Goal: Information Seeking & Learning: Check status

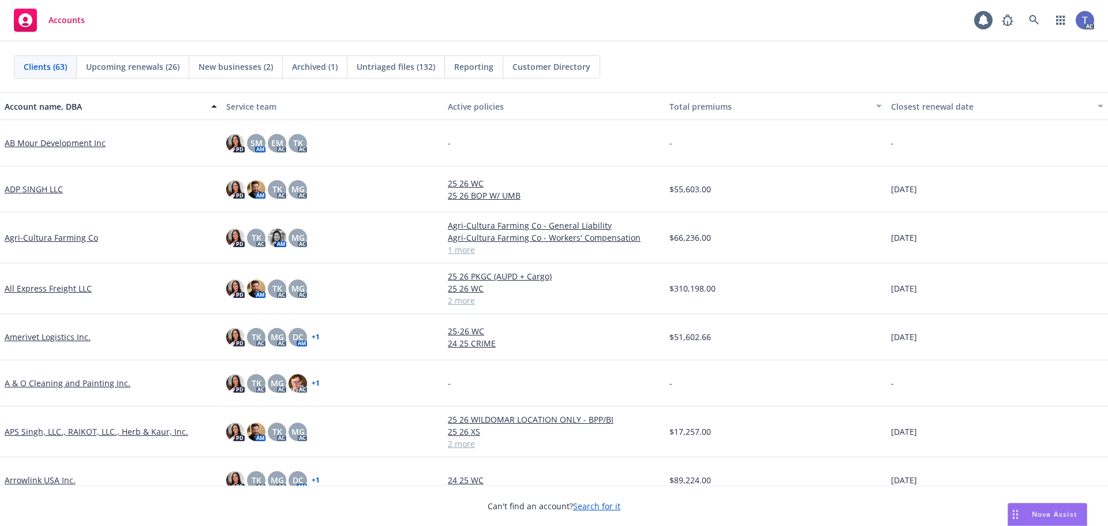
click at [623, 41] on div "Accounts 1 AC" at bounding box center [554, 21] width 1108 height 42
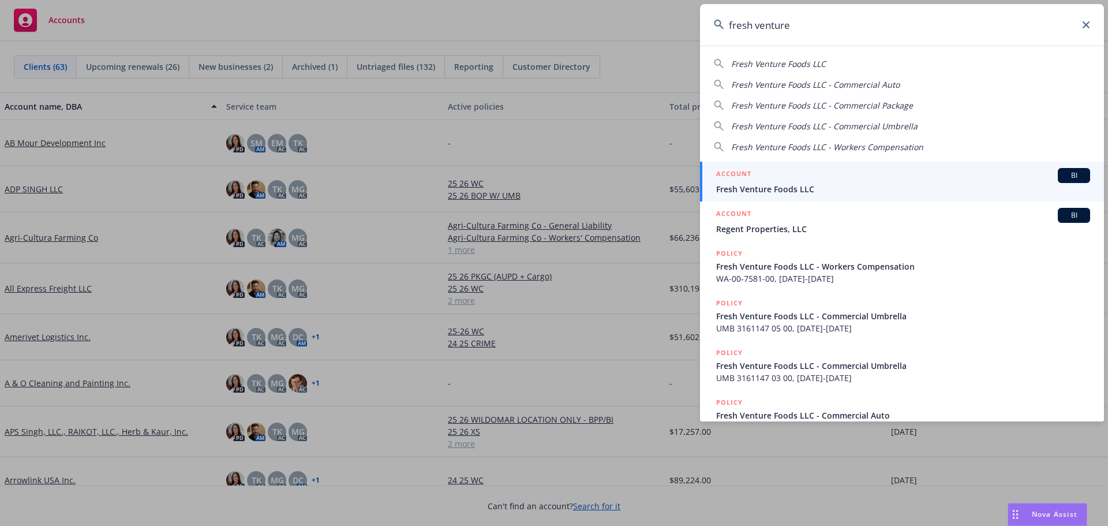
type input "fresh venture"
click at [810, 170] on div "ACCOUNT BI" at bounding box center [903, 175] width 374 height 15
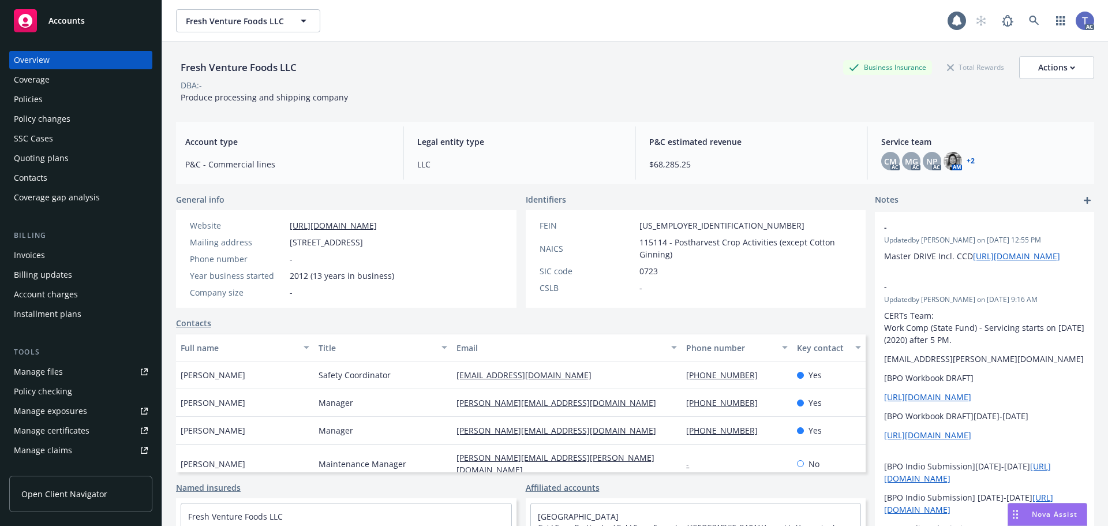
click at [50, 260] on div "Invoices" at bounding box center [81, 255] width 134 height 18
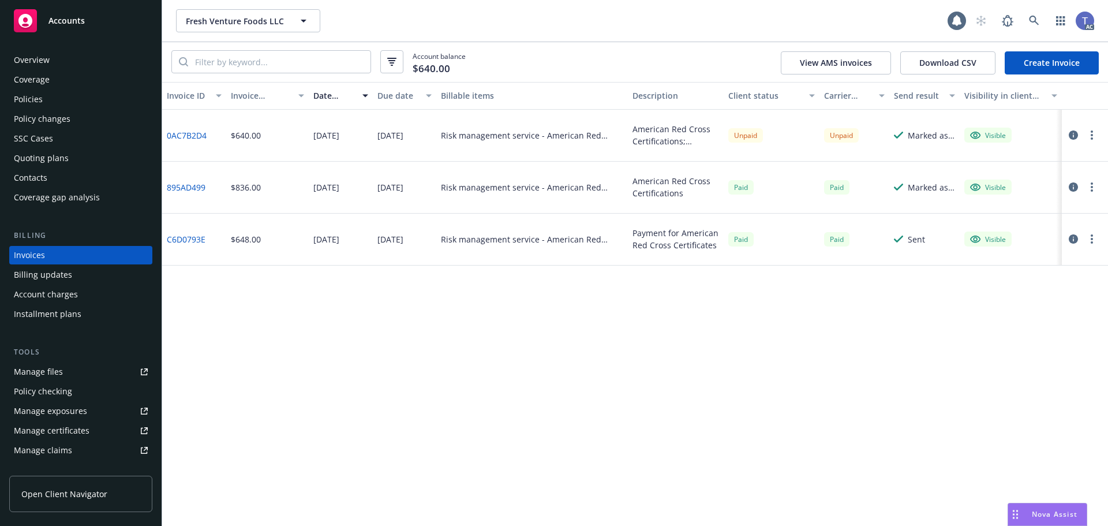
click at [1093, 137] on button "button" at bounding box center [1092, 135] width 14 height 14
click at [1027, 296] on link "Copy logging email" at bounding box center [1024, 297] width 147 height 23
click at [664, 53] on div "Account balance $640.00 View AMS invoices Download CSV Create Invoice" at bounding box center [635, 62] width 946 height 40
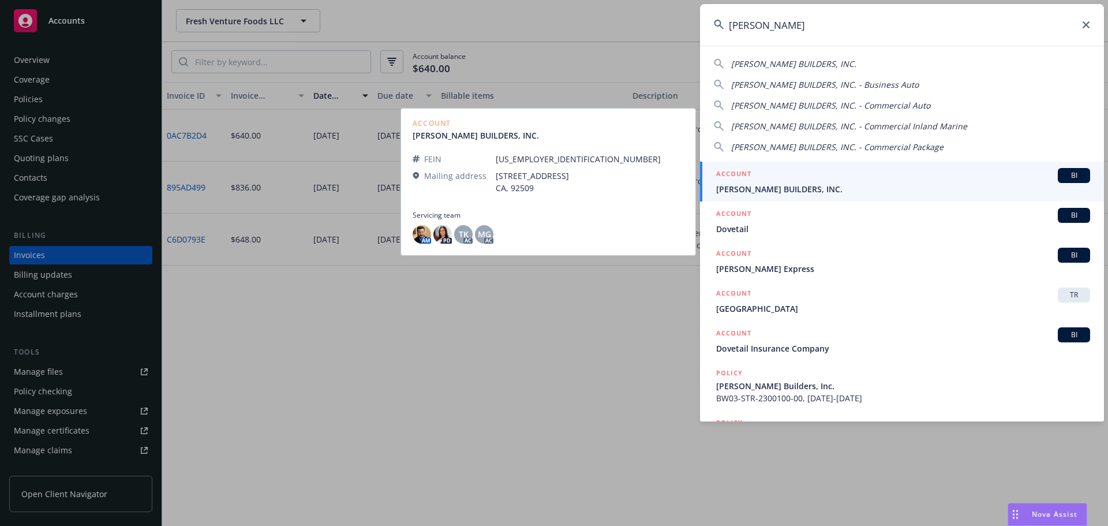
type input "d'vega"
click at [857, 185] on span "D'VEGA BUILDERS, INC." at bounding box center [903, 189] width 374 height 12
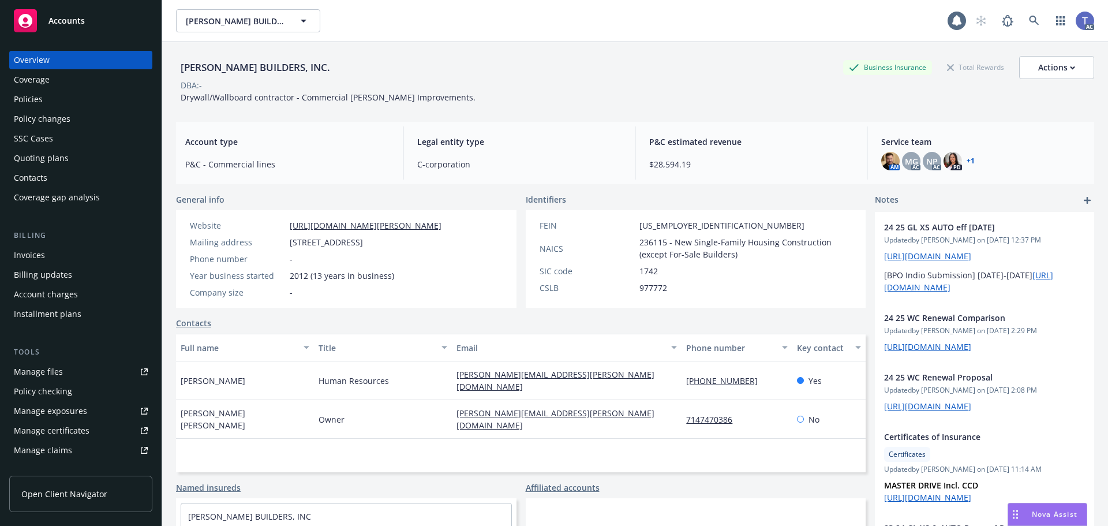
click at [442, 73] on div "D'VEGA BUILDERS, INC. Business Insurance Total Rewards Actions" at bounding box center [635, 67] width 918 height 23
click at [52, 108] on div "Policies" at bounding box center [81, 99] width 134 height 18
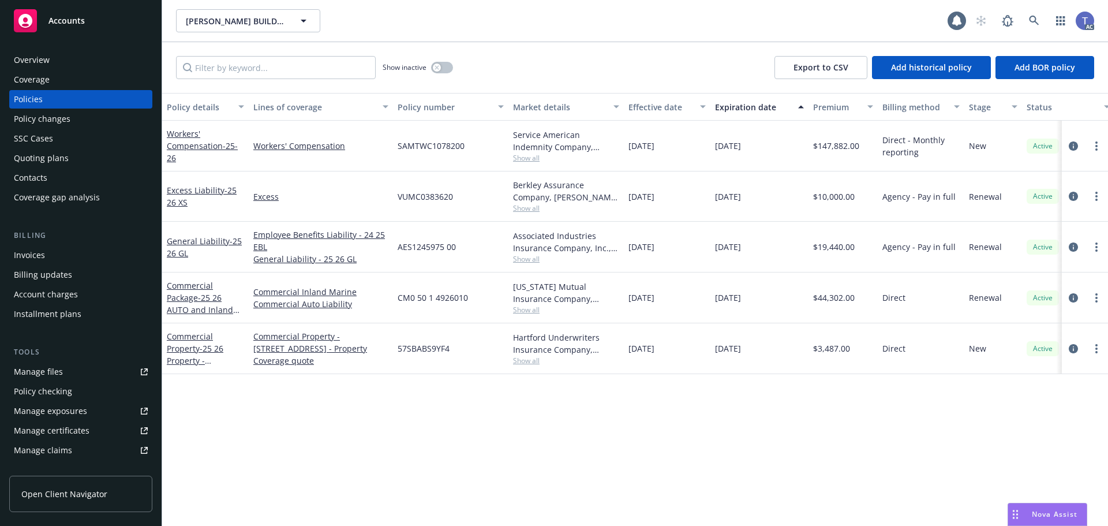
click at [601, 55] on div "Show inactive Export to CSV Add historical policy Add BOR policy" at bounding box center [635, 67] width 946 height 51
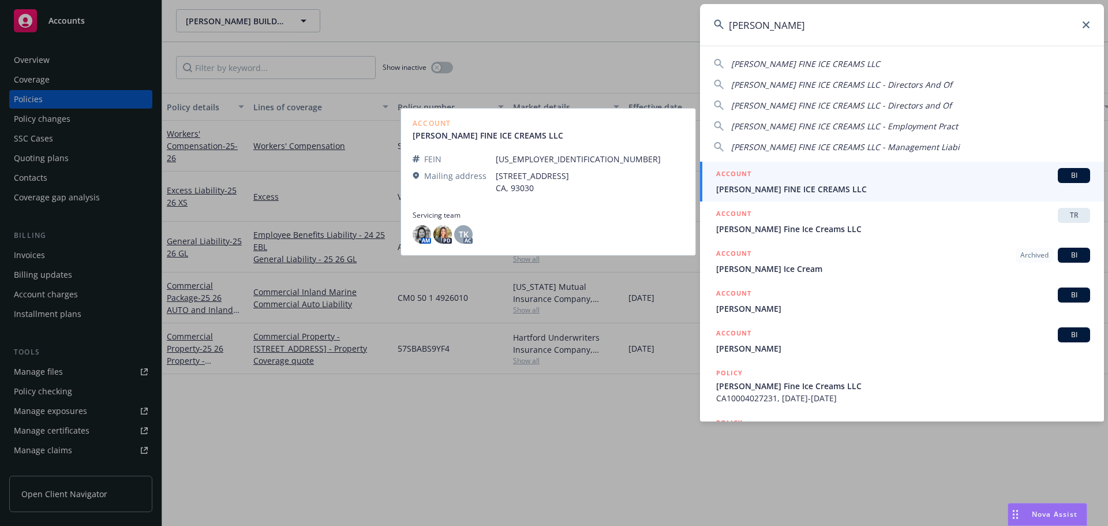
type input "mcconn"
click at [854, 185] on span "[PERSON_NAME] FINE ICE CREAMS LLC" at bounding box center [903, 189] width 374 height 12
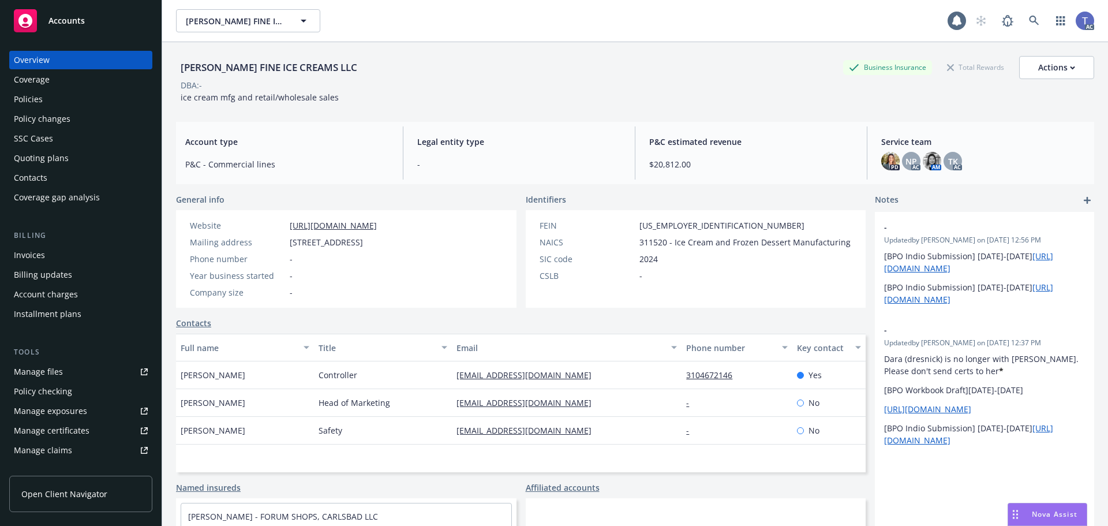
click at [74, 157] on div "Quoting plans" at bounding box center [81, 158] width 134 height 18
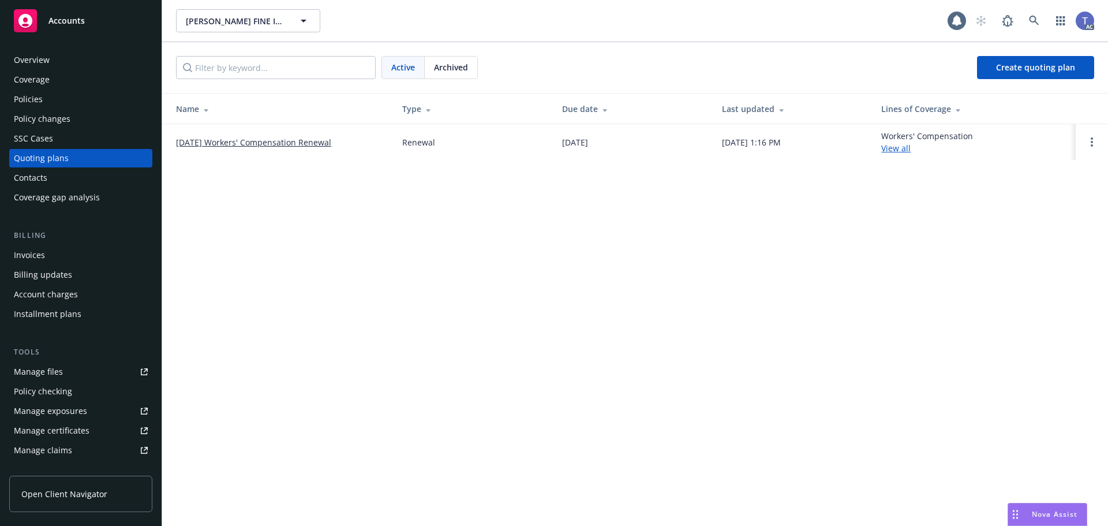
click at [262, 147] on link "[DATE] Workers' Compensation Renewal" at bounding box center [253, 142] width 155 height 12
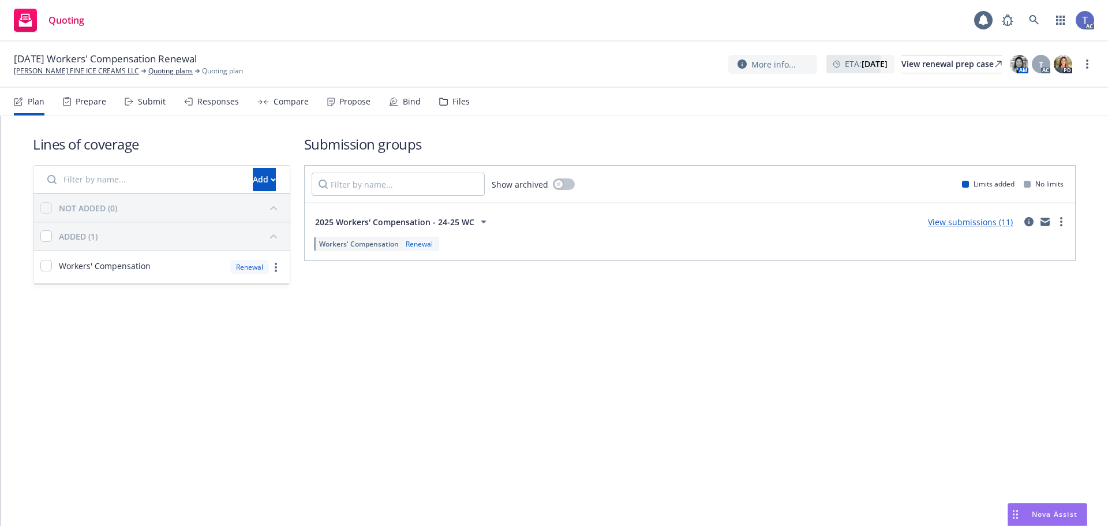
click at [223, 104] on div "Responses" at bounding box center [218, 101] width 42 height 9
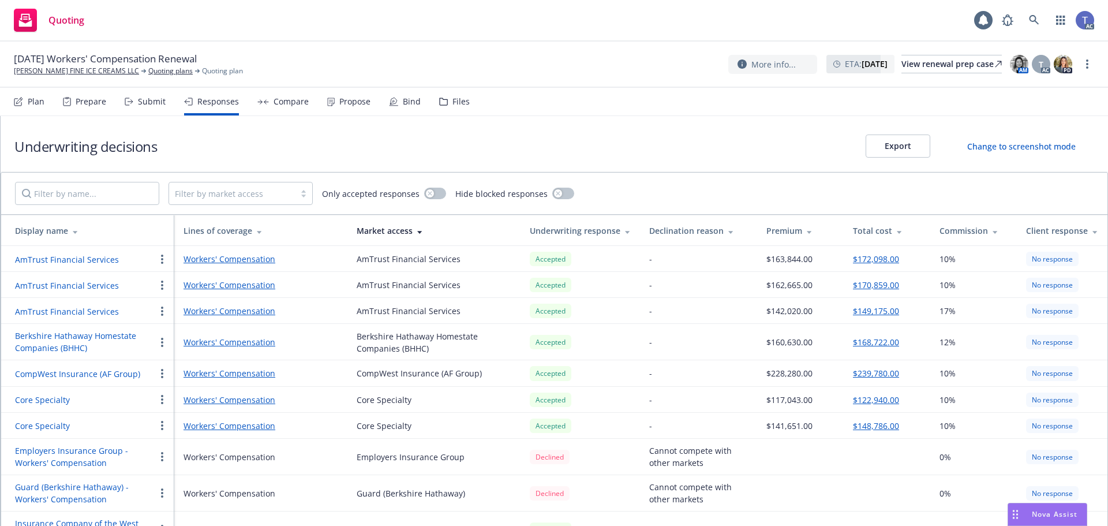
click at [908, 151] on button "Export" at bounding box center [897, 145] width 65 height 23
click at [418, 55] on div "[DATE] Workers' Compensation [PERSON_NAME] FINE ICE CREAMS LLC Quoting plans Qu…" at bounding box center [554, 64] width 1080 height 24
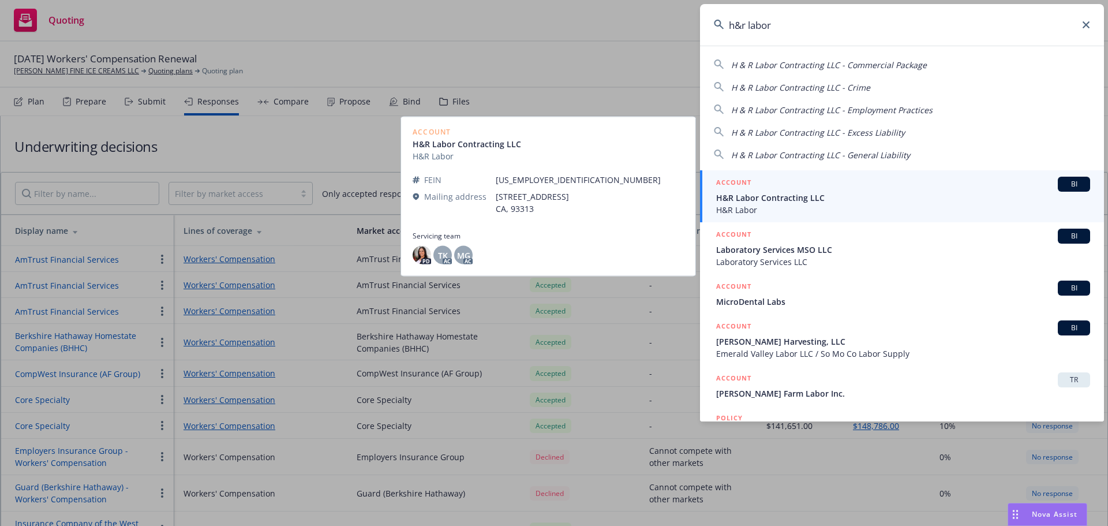
type input "h&r labor"
click at [770, 205] on span "H&R Labor" at bounding box center [903, 210] width 374 height 12
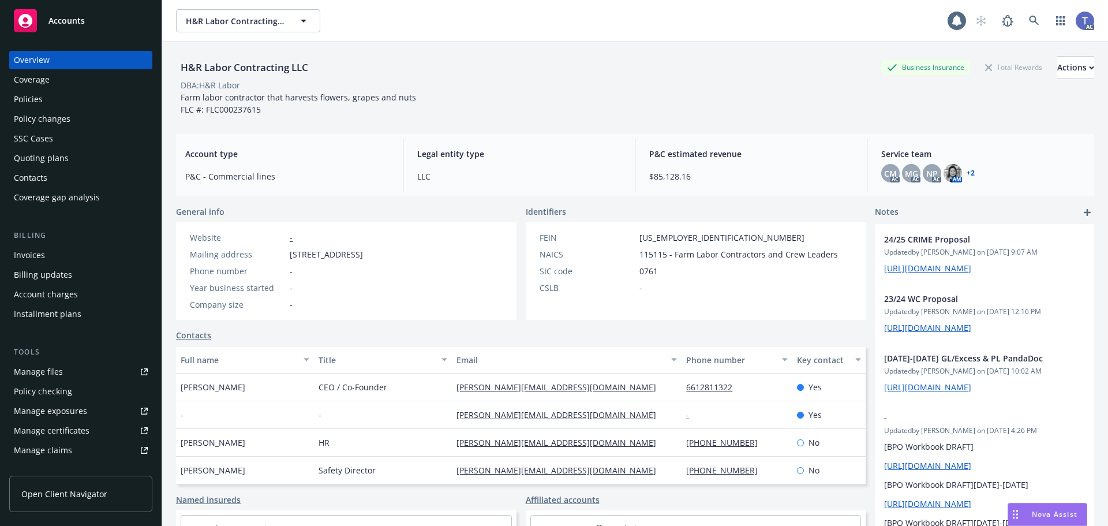
click at [39, 150] on div "Quoting plans" at bounding box center [41, 158] width 55 height 18
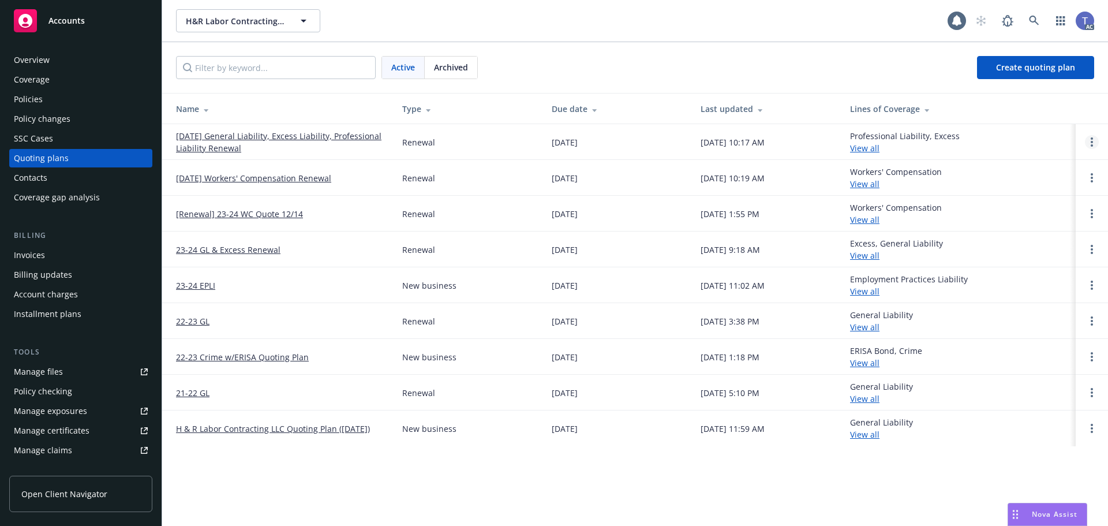
click at [1092, 142] on circle "Open options" at bounding box center [1091, 142] width 2 height 2
click at [1023, 69] on link "Copy logging email" at bounding box center [1032, 64] width 101 height 23
click at [482, 27] on div "H&R Labor Contracting LLC H&R Labor Contracting LLC" at bounding box center [561, 20] width 771 height 23
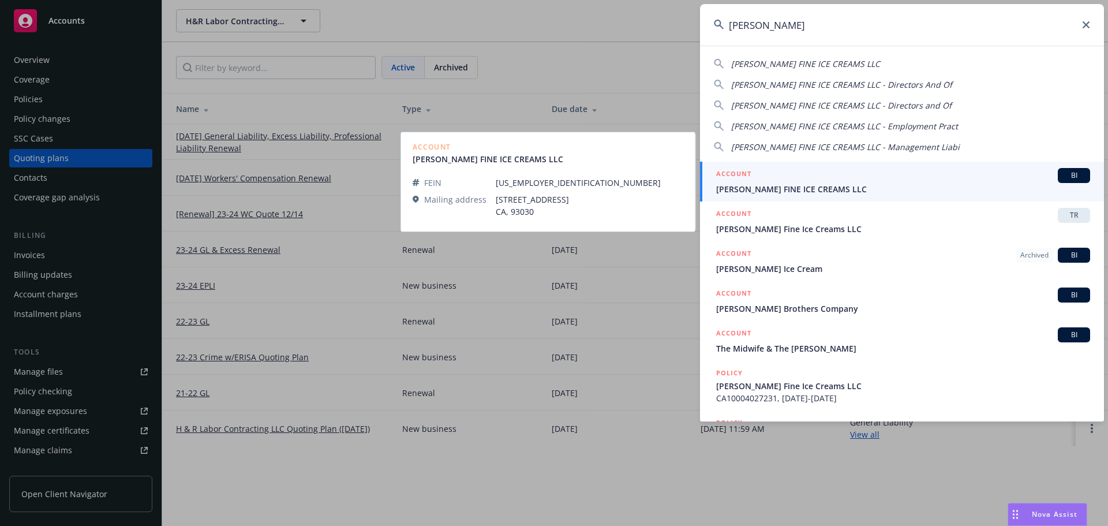
type input "[PERSON_NAME]"
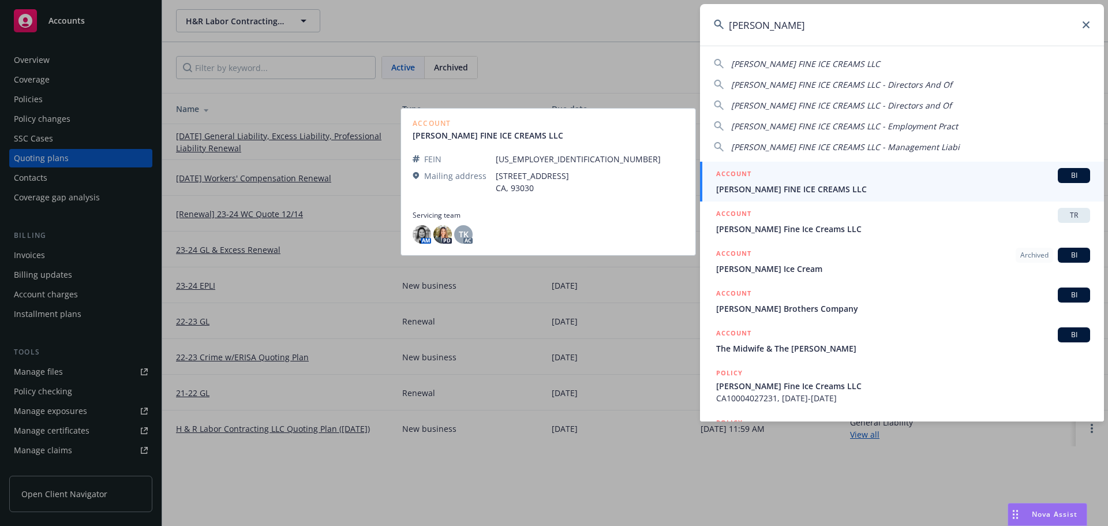
click at [824, 178] on div "ACCOUNT BI" at bounding box center [903, 175] width 374 height 15
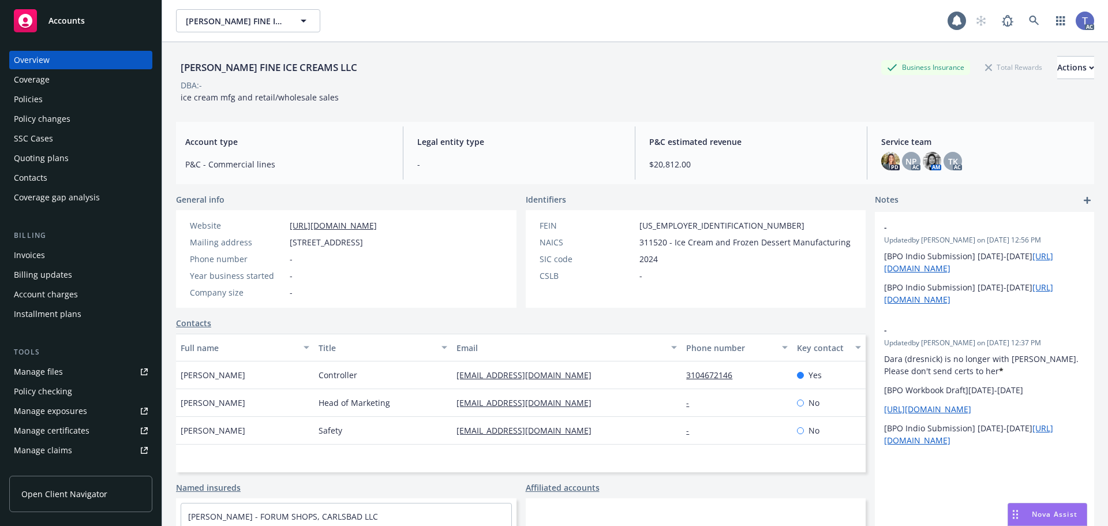
click at [77, 96] on div "Policies" at bounding box center [81, 99] width 134 height 18
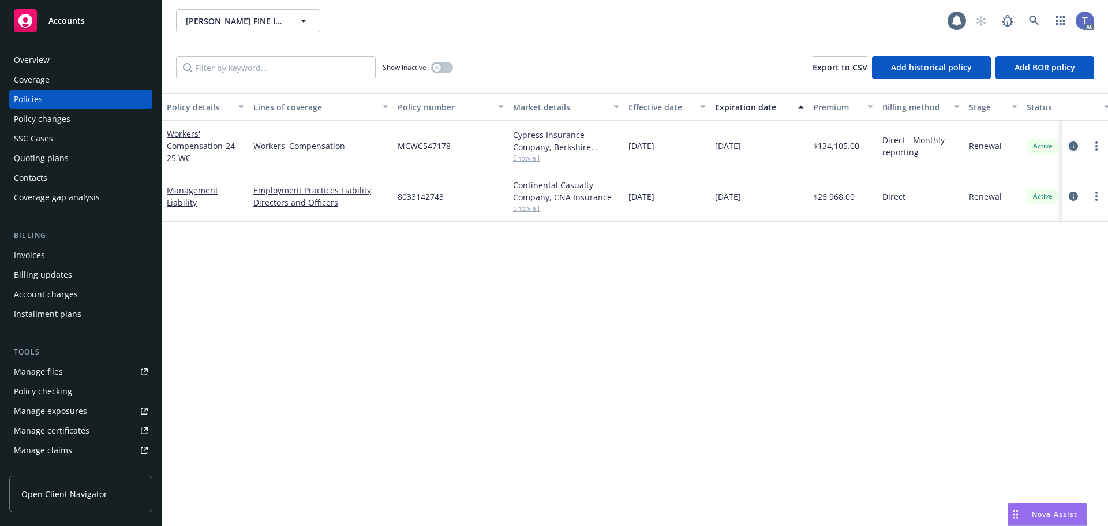
click at [1073, 146] on icon "circleInformation" at bounding box center [1073, 145] width 9 height 9
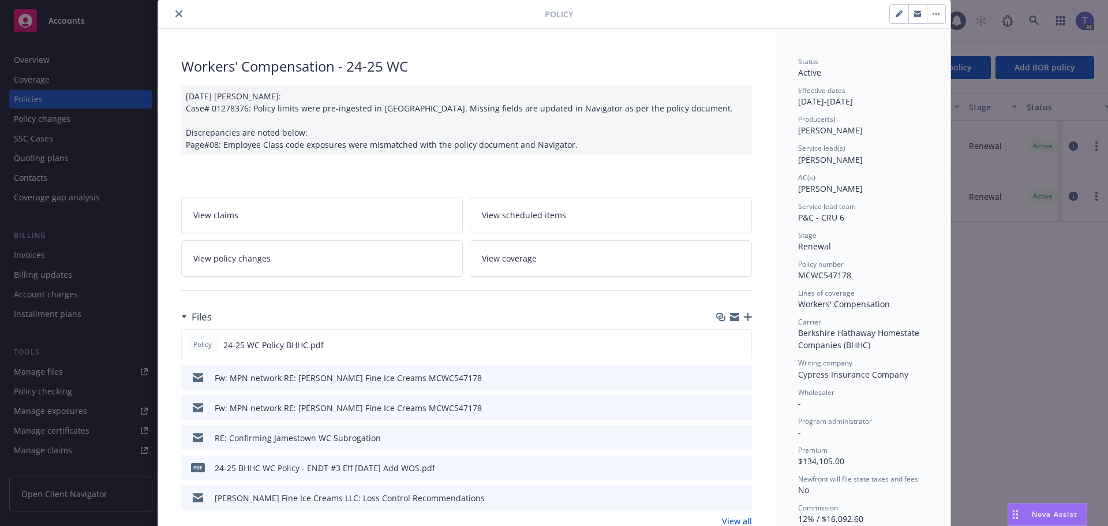
scroll to position [58, 0]
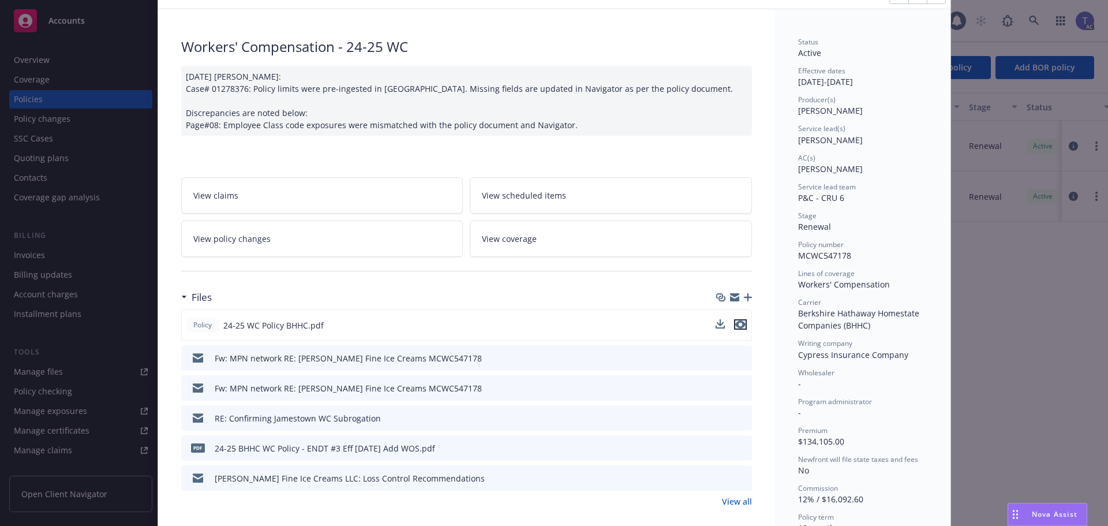
click at [735, 325] on icon "preview file" at bounding box center [740, 324] width 10 height 8
click at [744, 415] on div "RE: Confirming Jamestown WC Subrogation" at bounding box center [466, 417] width 571 height 25
click at [739, 416] on icon "preview file" at bounding box center [741, 417] width 10 height 8
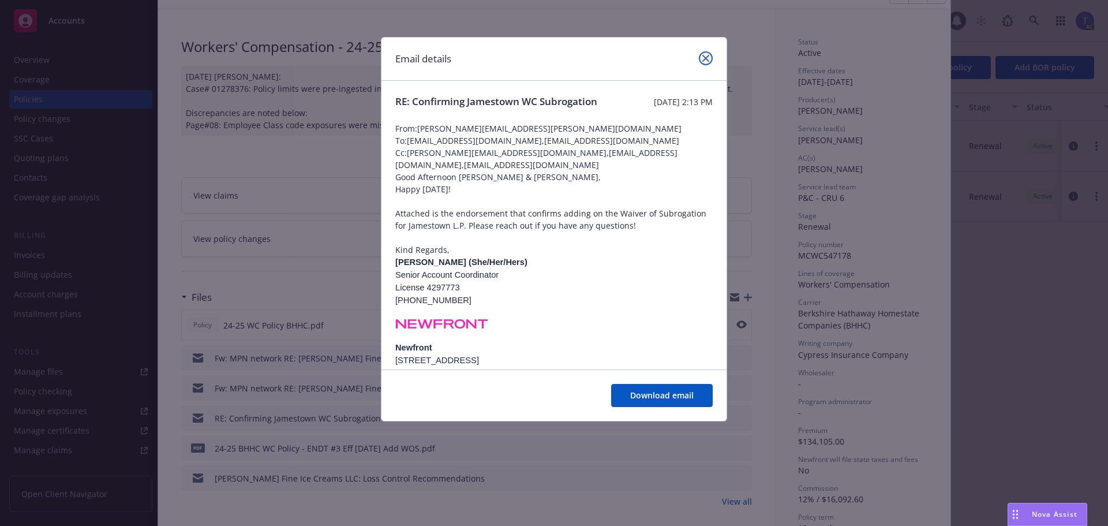
click at [702, 54] on link "close" at bounding box center [706, 58] width 14 height 14
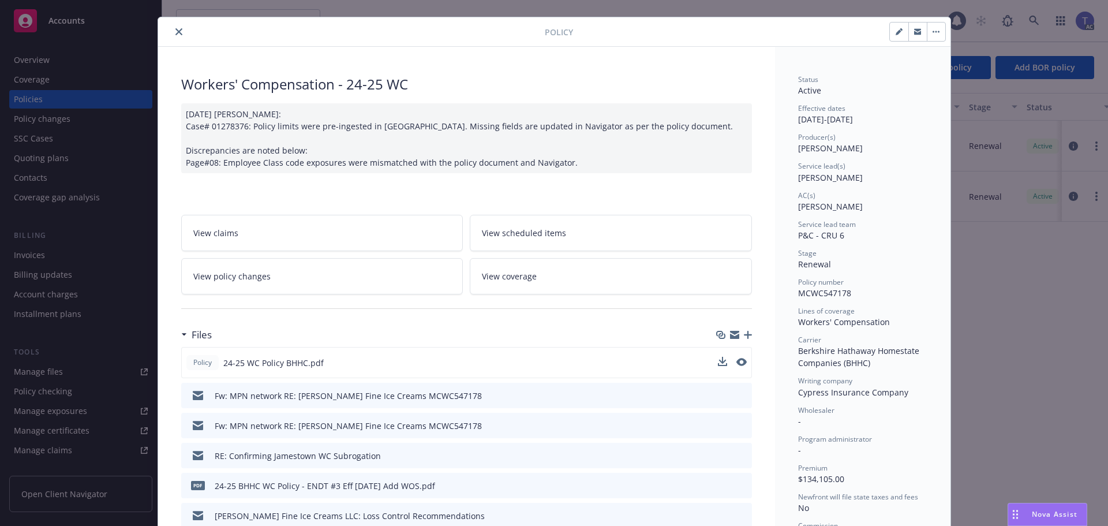
scroll to position [0, 0]
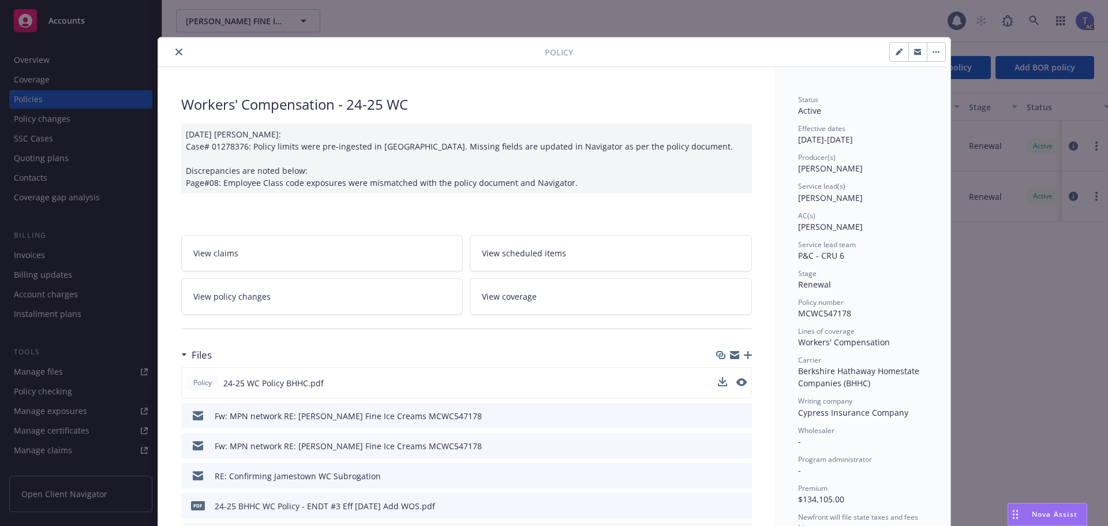
click at [175, 49] on icon "close" at bounding box center [178, 51] width 7 height 7
